Goal: Information Seeking & Learning: Learn about a topic

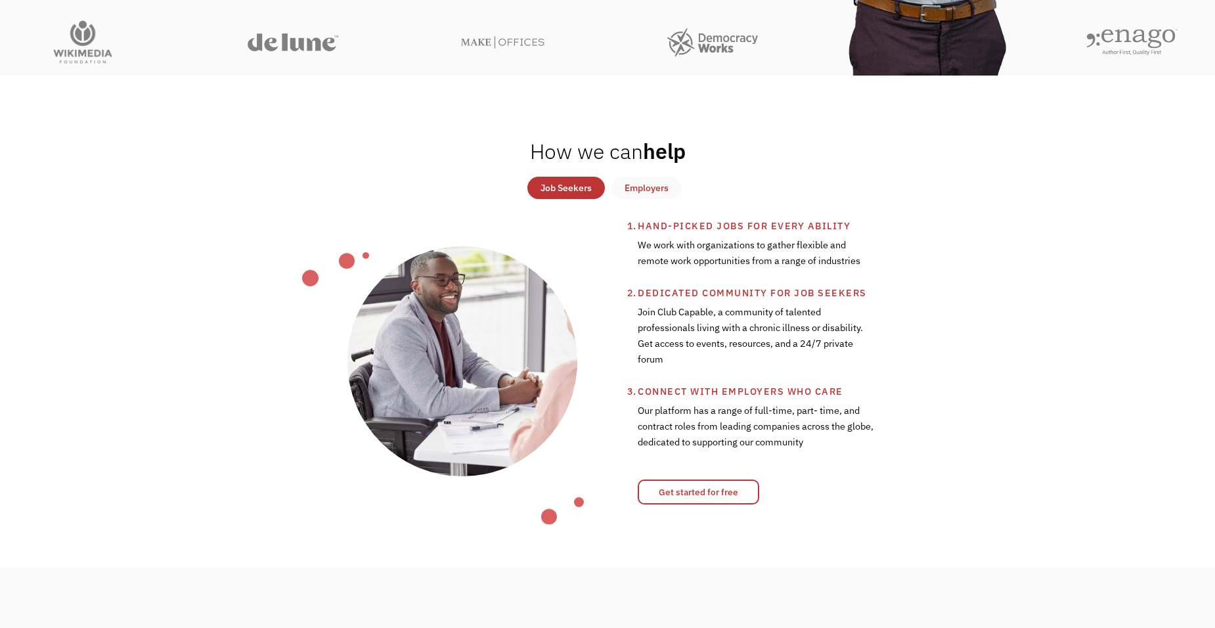
scroll to position [460, 0]
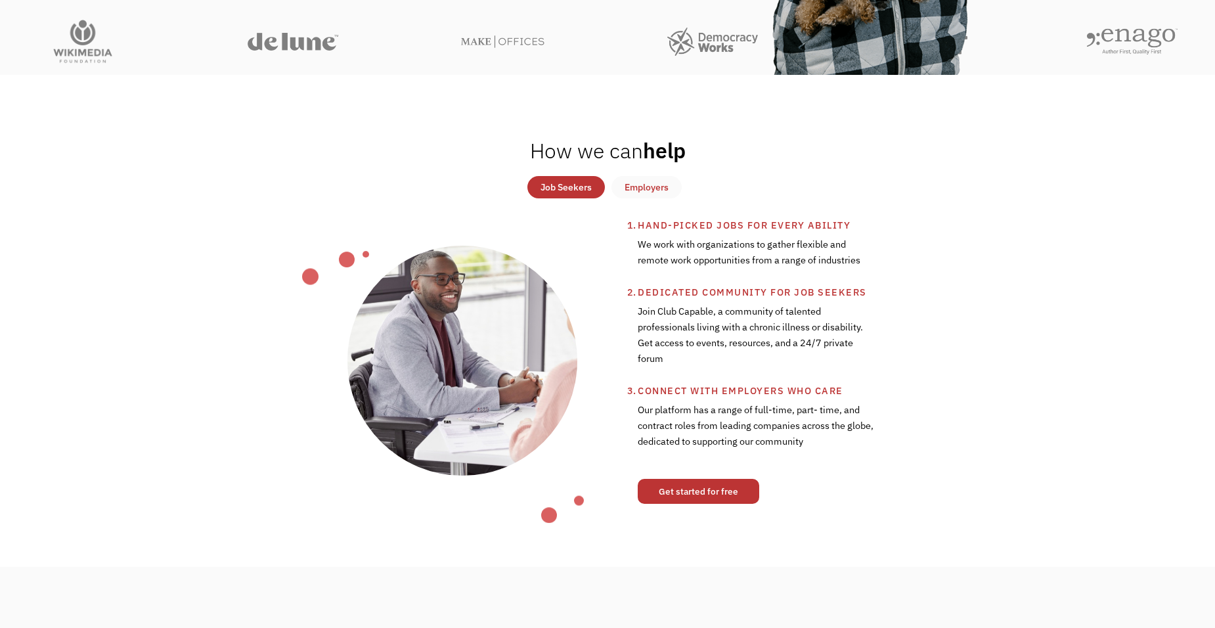
click at [665, 491] on link "Get started for free" at bounding box center [699, 491] width 122 height 25
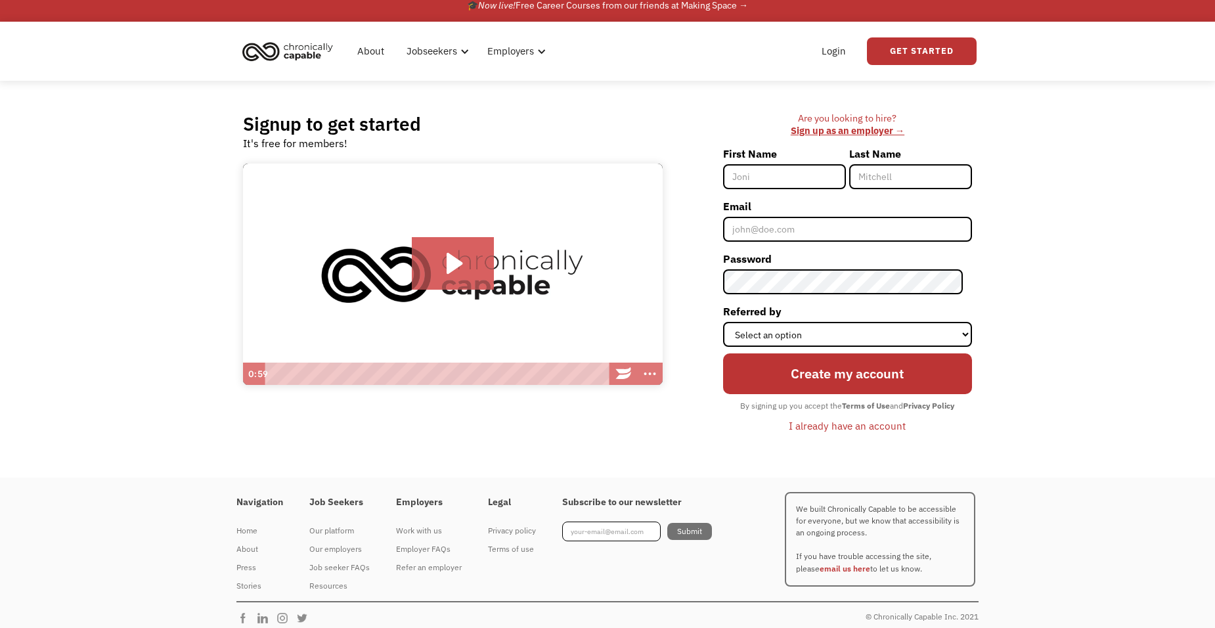
scroll to position [20, 0]
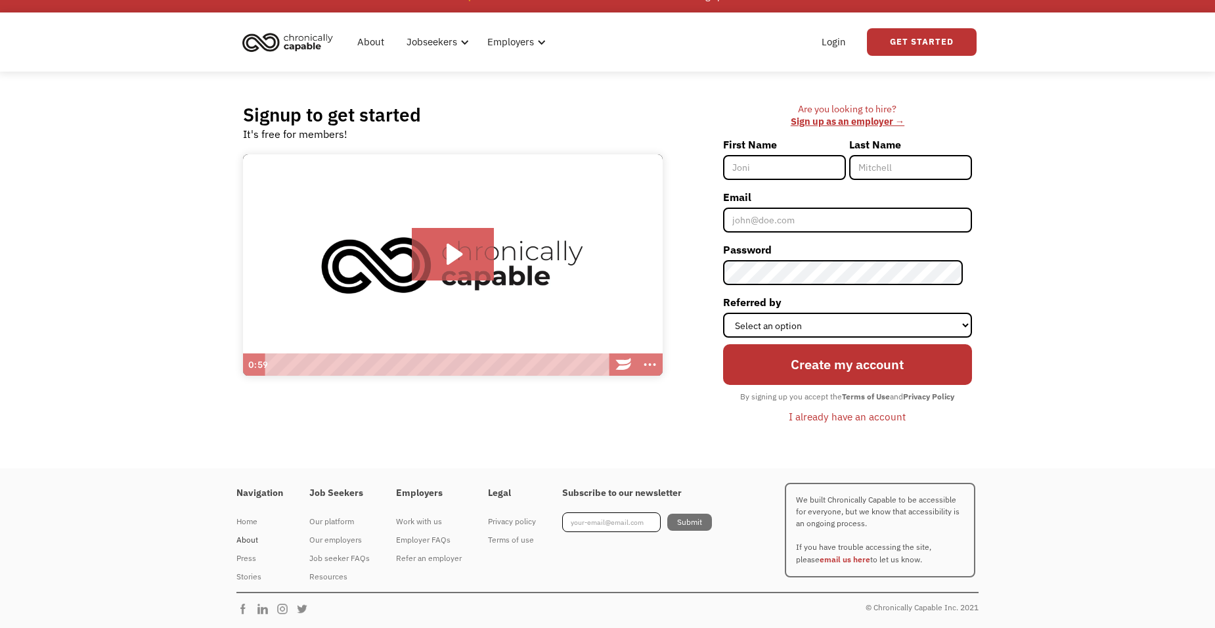
click at [250, 539] on div "About" at bounding box center [259, 540] width 47 height 16
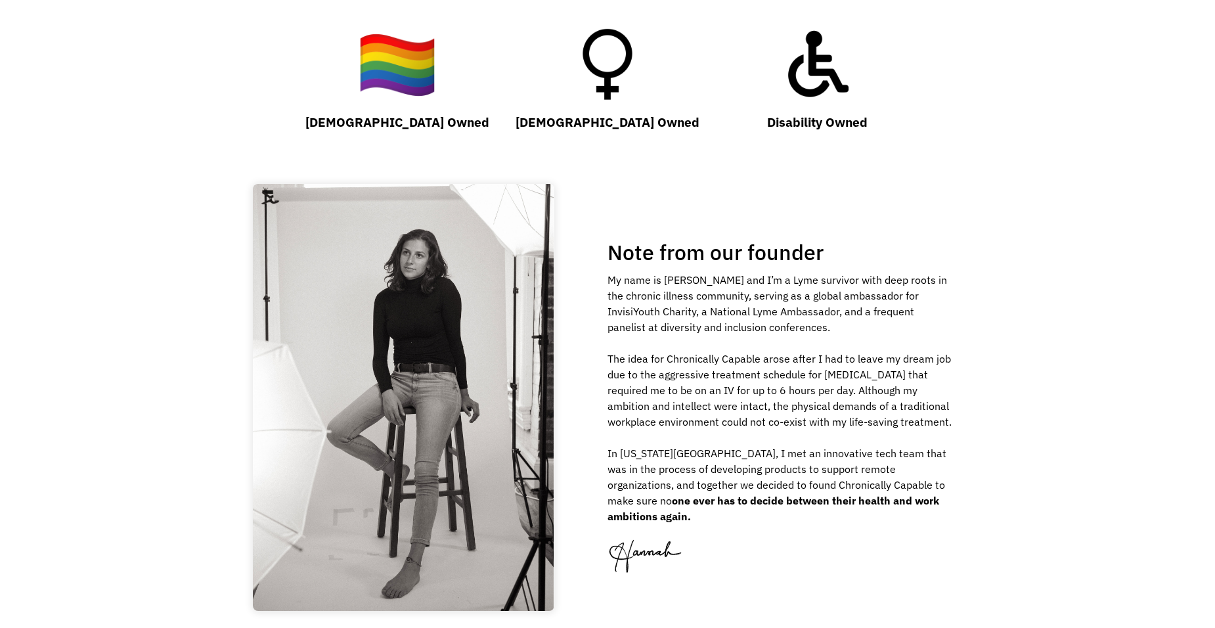
scroll to position [1379, 0]
